Goal: Task Accomplishment & Management: Use online tool/utility

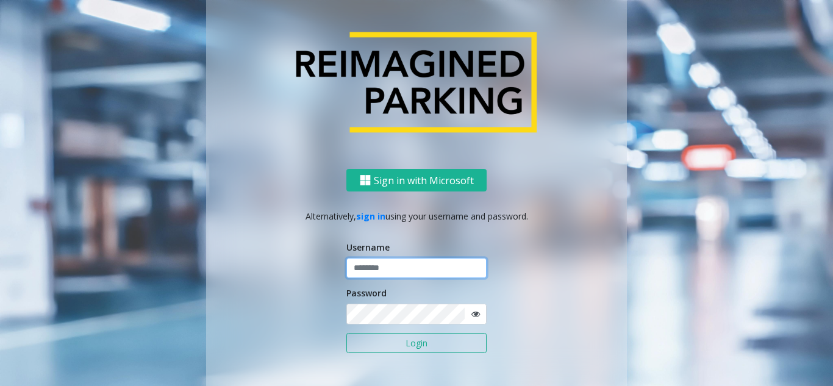
click at [372, 264] on input "text" at bounding box center [416, 268] width 140 height 21
paste input "*******"
type input "*******"
click at [471, 310] on icon at bounding box center [475, 314] width 9 height 9
click at [294, 319] on div "Sign in with Microsoft Alternatively, sign in using your username and password.…" at bounding box center [416, 289] width 421 height 240
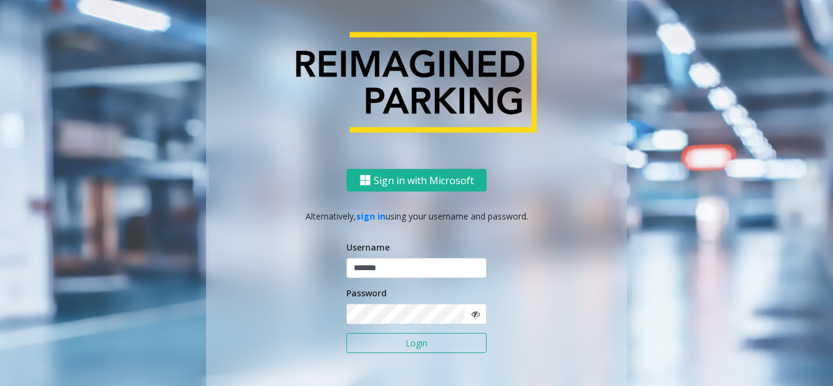
click at [433, 340] on button "Login" at bounding box center [416, 343] width 140 height 21
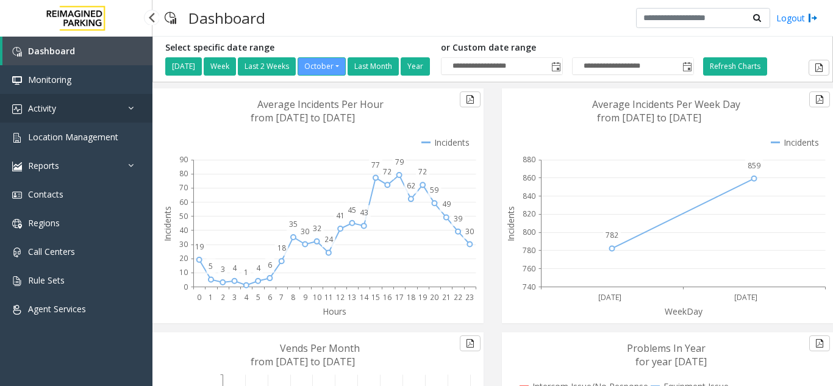
click at [69, 104] on link "Activity" at bounding box center [76, 108] width 152 height 29
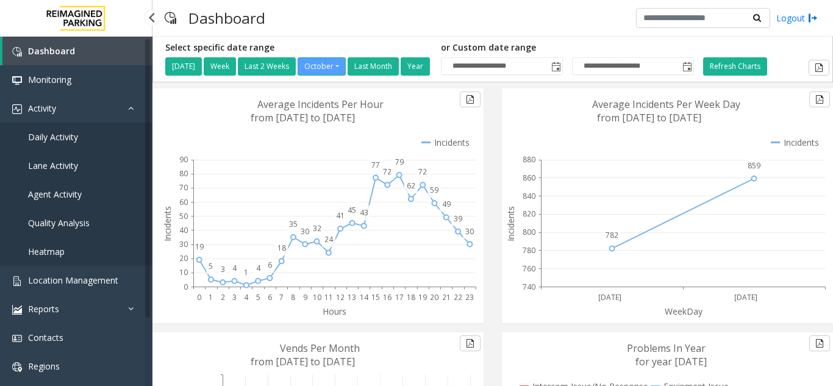
click at [107, 142] on link "Daily Activity" at bounding box center [76, 137] width 152 height 29
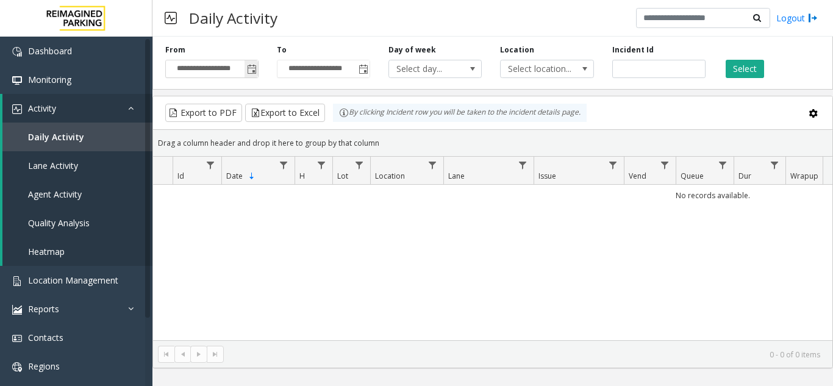
click at [254, 73] on span "Toggle popup" at bounding box center [252, 70] width 10 height 10
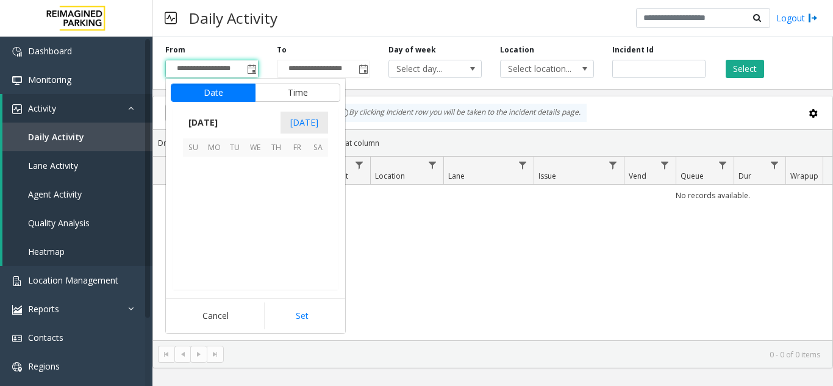
scroll to position [218947, 0]
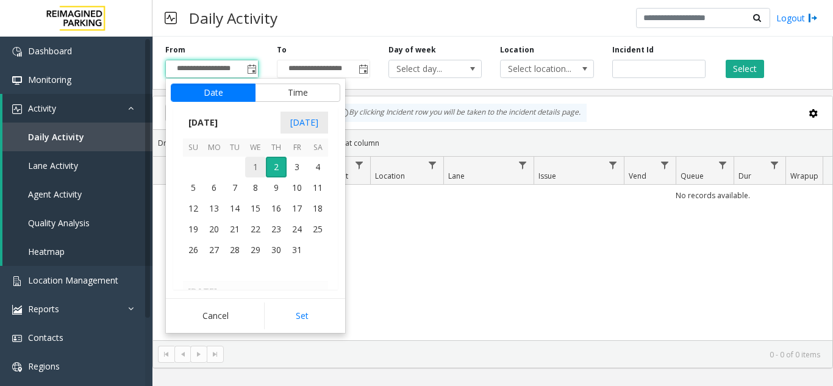
click at [251, 169] on span "1" at bounding box center [255, 167] width 21 height 21
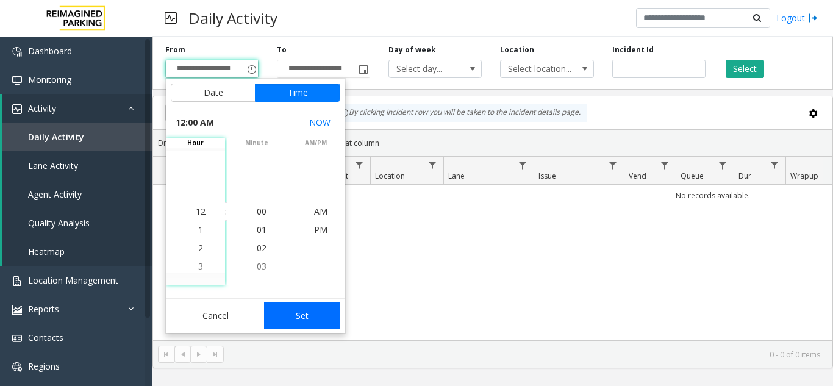
click at [320, 320] on button "Set" at bounding box center [302, 315] width 77 height 27
type input "**********"
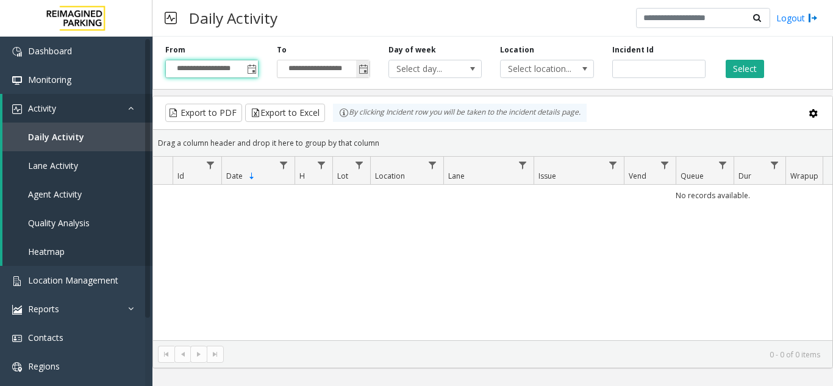
click at [362, 65] on span "Toggle popup" at bounding box center [363, 70] width 10 height 10
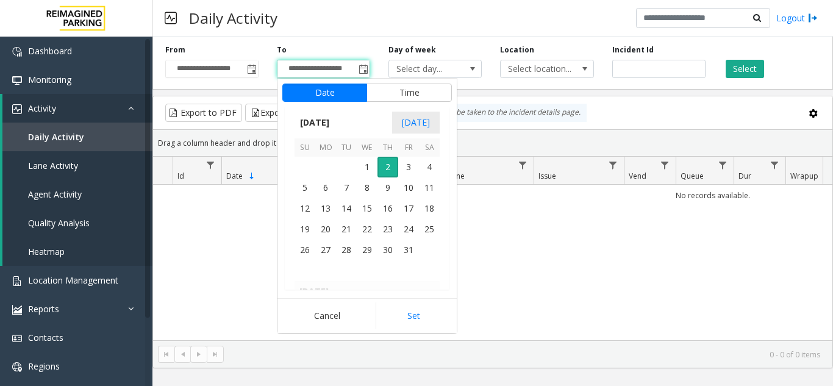
scroll to position [18, 0]
click at [393, 163] on span "2" at bounding box center [387, 167] width 21 height 21
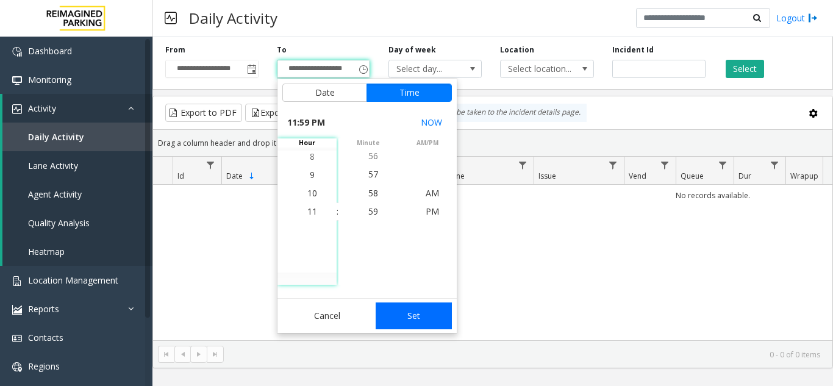
click at [432, 312] on button "Set" at bounding box center [414, 315] width 77 height 27
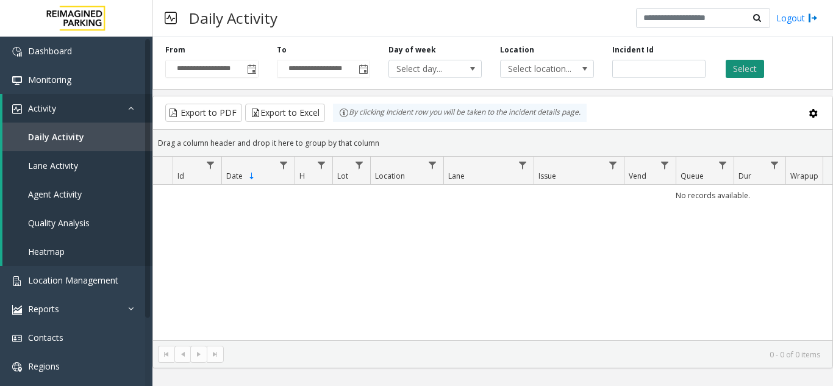
click at [738, 68] on button "Select" at bounding box center [744, 69] width 38 height 18
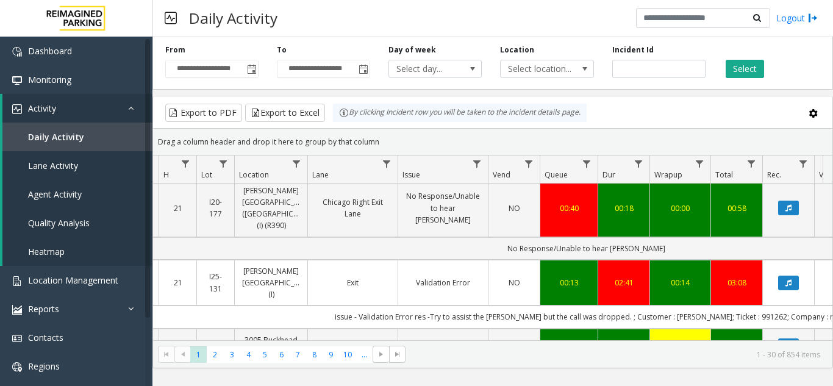
scroll to position [0, 193]
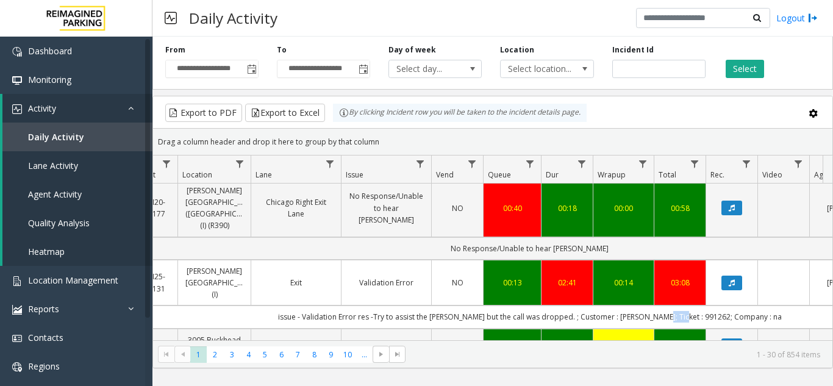
drag, startPoint x: 672, startPoint y: 307, endPoint x: 696, endPoint y: 307, distance: 23.8
click at [696, 307] on td "issue - Validation Error res -Try to assist the [PERSON_NAME] but the call was …" at bounding box center [529, 316] width 1099 height 23
copy td "991262"
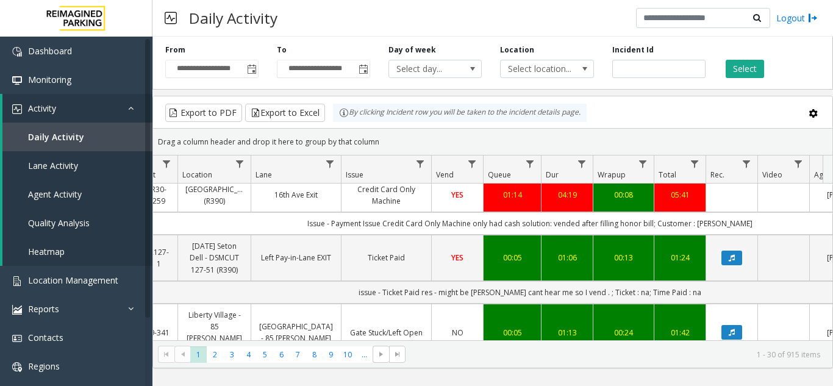
scroll to position [61, 193]
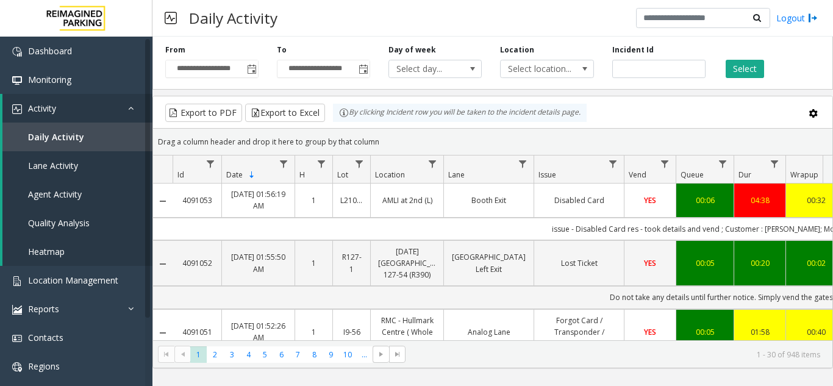
scroll to position [61, 193]
